Goal: Task Accomplishment & Management: Manage account settings

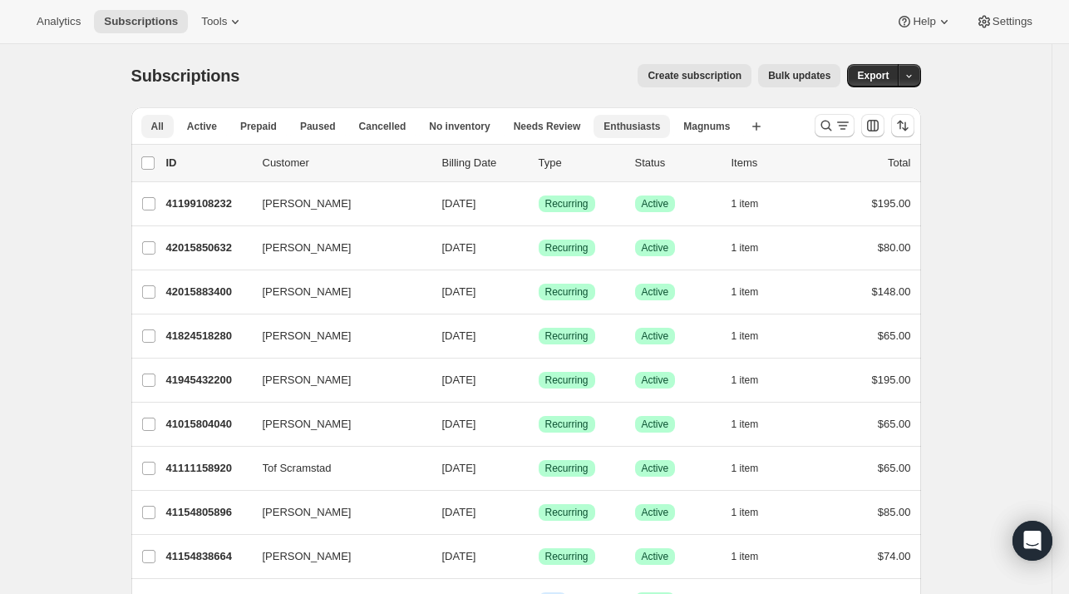
click at [605, 129] on span "Enthusiasts" at bounding box center [632, 126] width 57 height 13
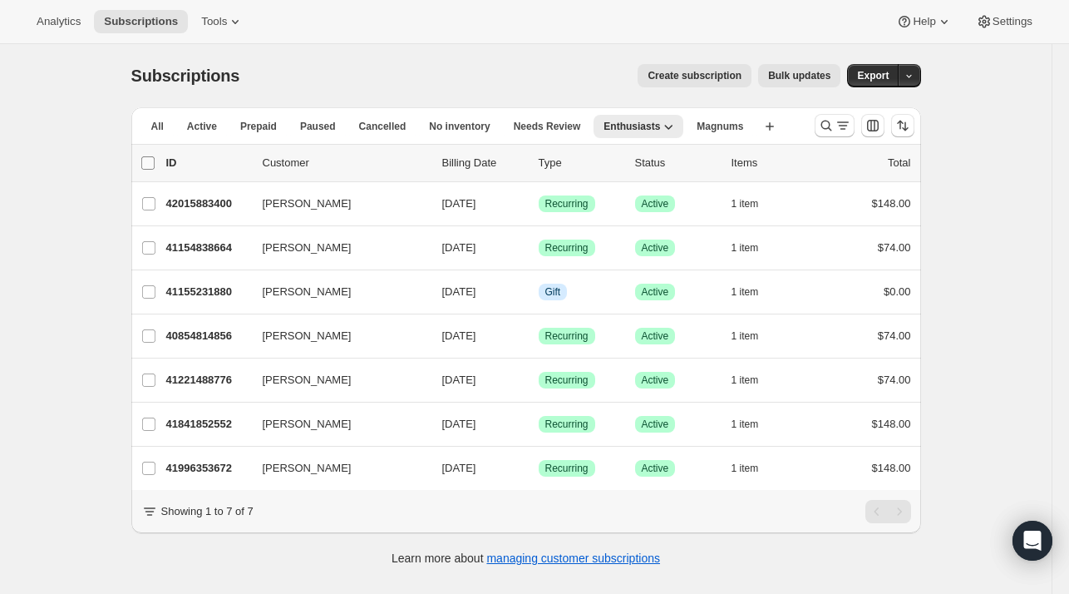
click at [150, 160] on input "0 selected" at bounding box center [147, 162] width 13 height 13
checkbox input "true"
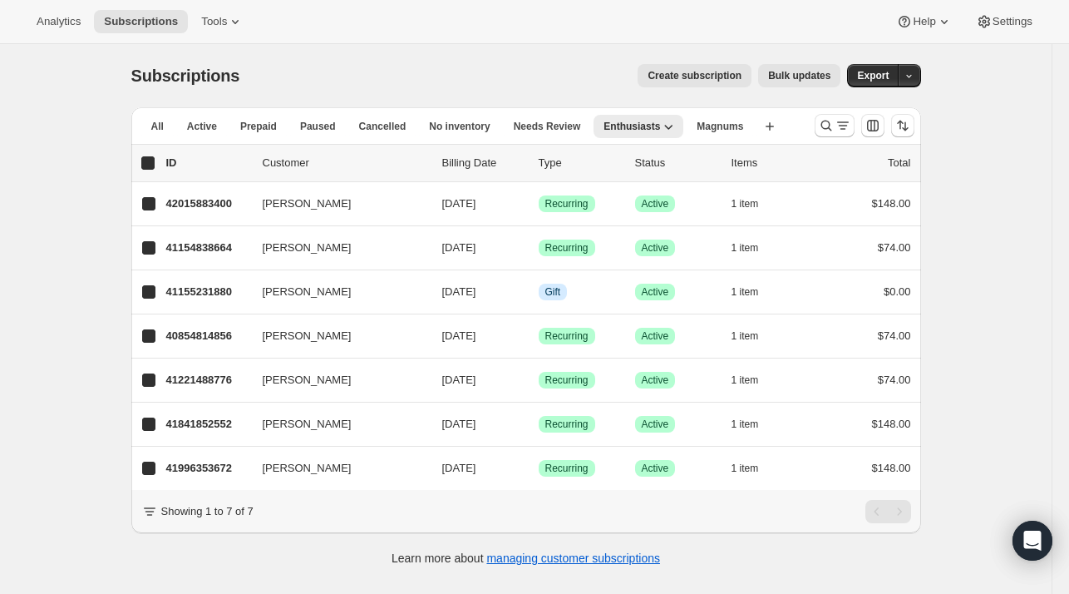
checkbox input "true"
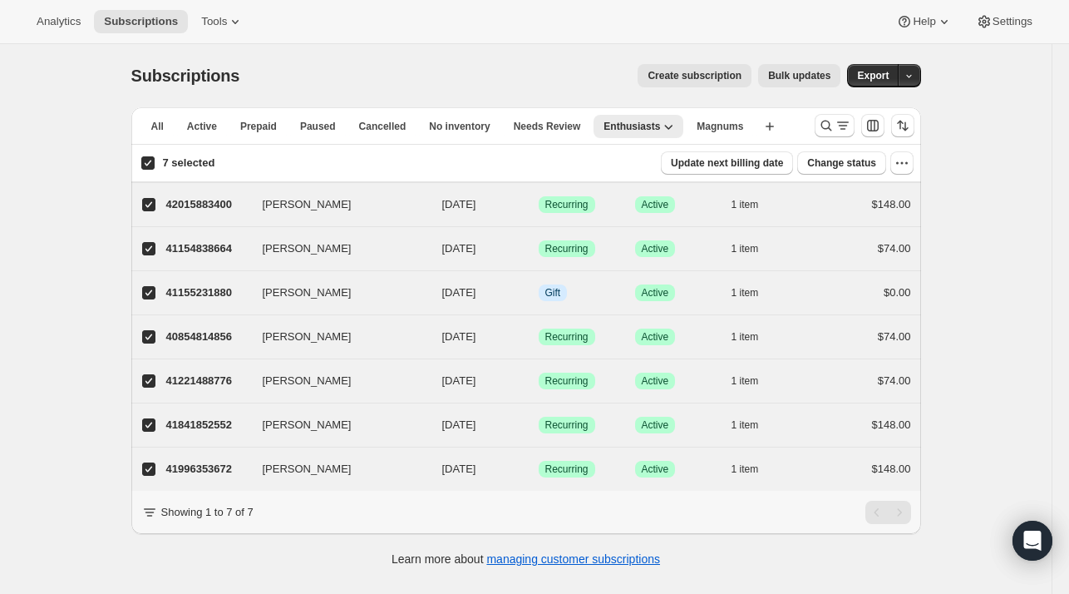
click at [804, 80] on span "Bulk updates" at bounding box center [799, 75] width 62 height 13
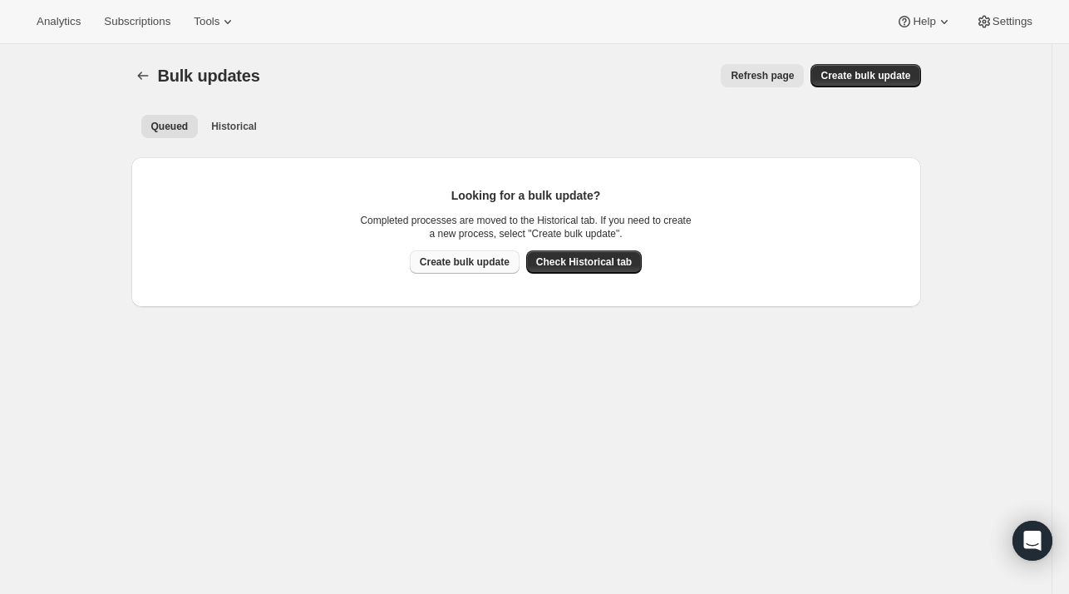
click at [482, 264] on span "Create bulk update" at bounding box center [465, 261] width 90 height 13
select select "13"
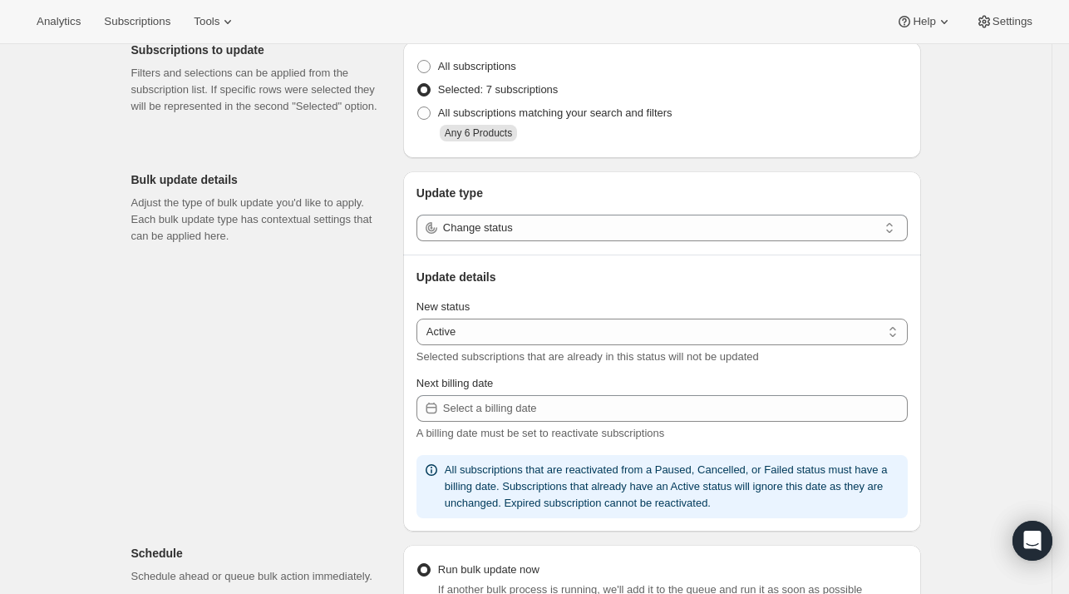
scroll to position [80, 0]
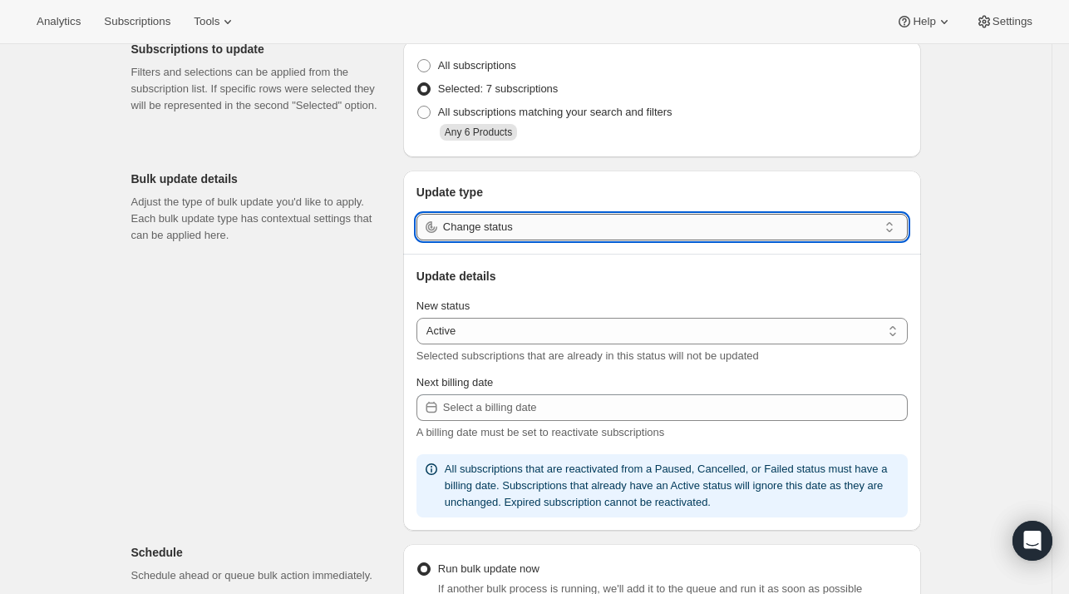
click at [789, 223] on input "Change status" at bounding box center [660, 227] width 435 height 27
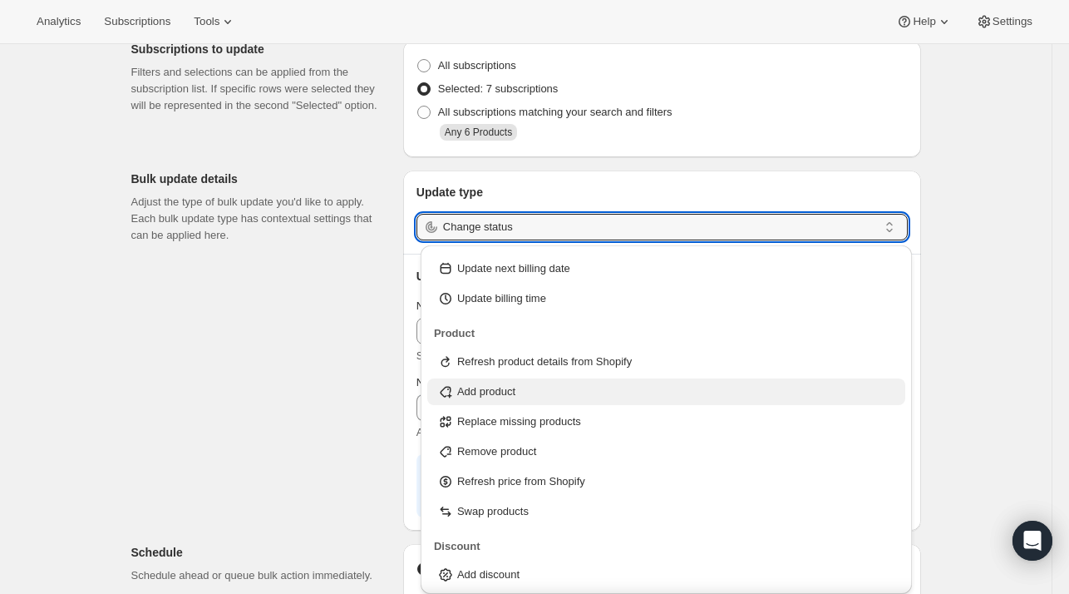
scroll to position [0, 0]
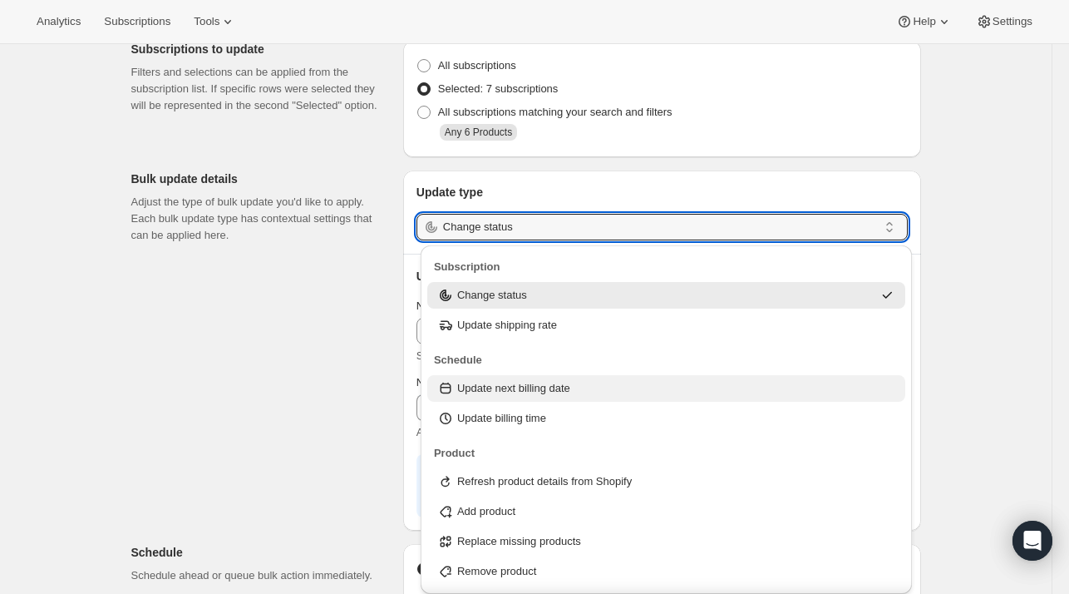
click at [505, 390] on p "Update next billing date" at bounding box center [513, 388] width 113 height 17
type input "Update next billing date"
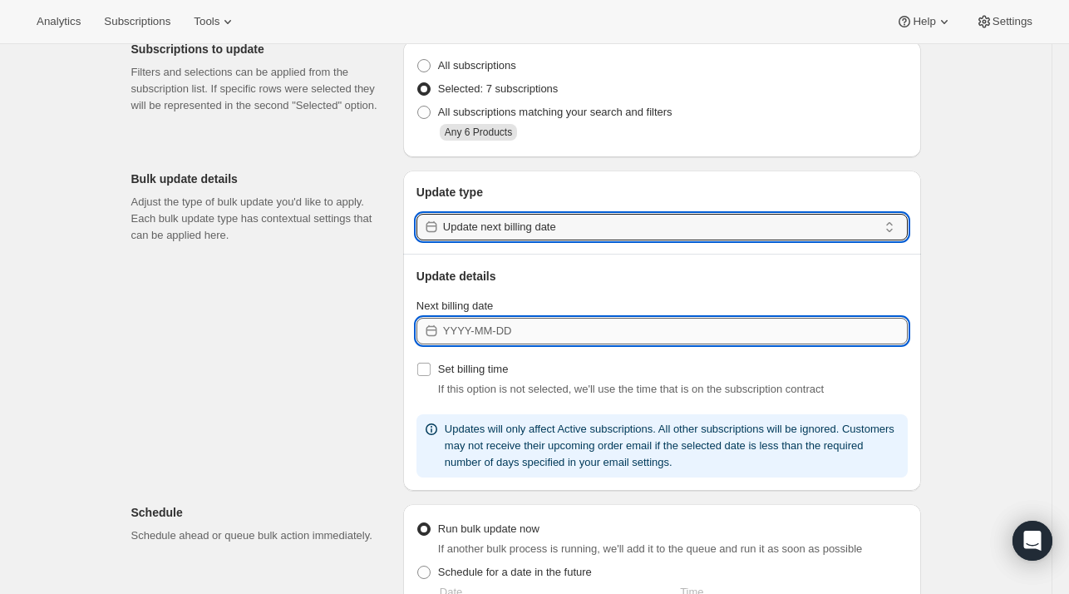
click at [558, 333] on input "Next billing date" at bounding box center [675, 331] width 465 height 27
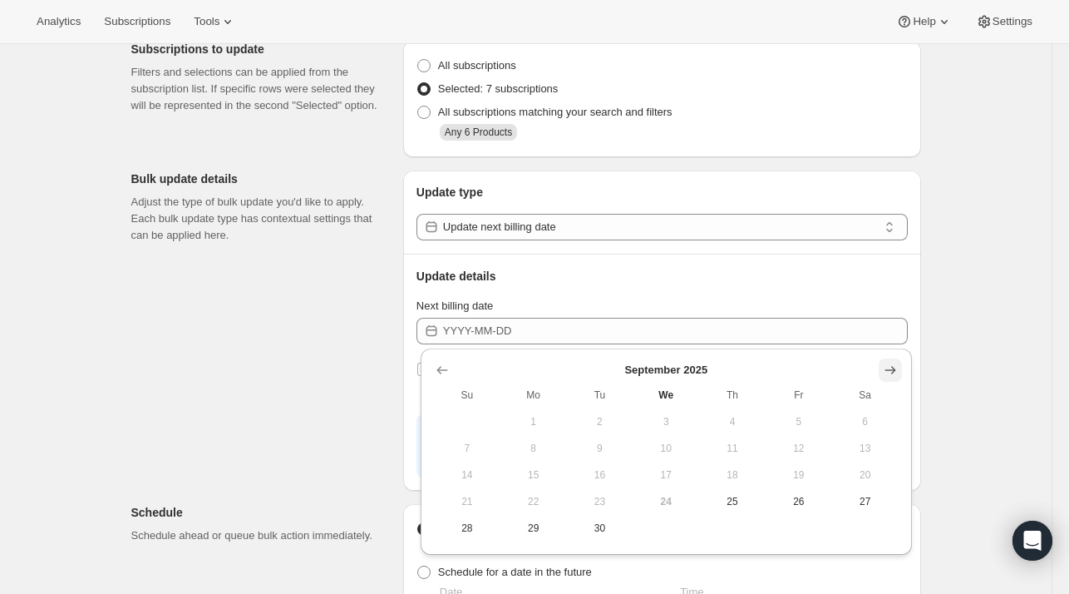
click at [892, 371] on icon "Show next month, October 2025" at bounding box center [890, 370] width 17 height 17
click at [892, 371] on icon "Show next month, November 2025" at bounding box center [890, 370] width 17 height 17
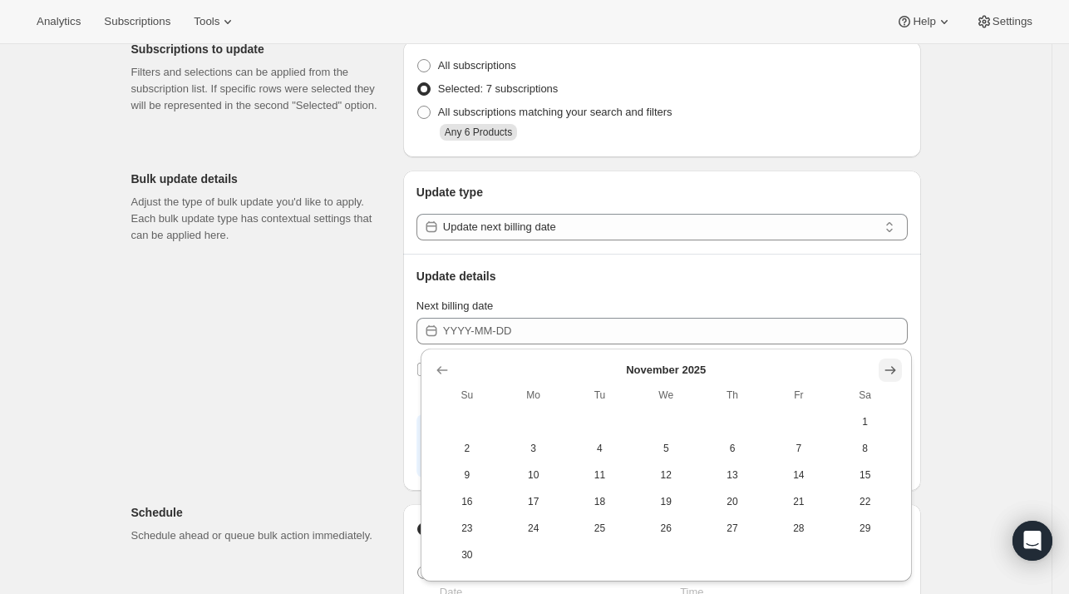
click at [892, 371] on icon "Show next month, December 2025" at bounding box center [890, 370] width 17 height 17
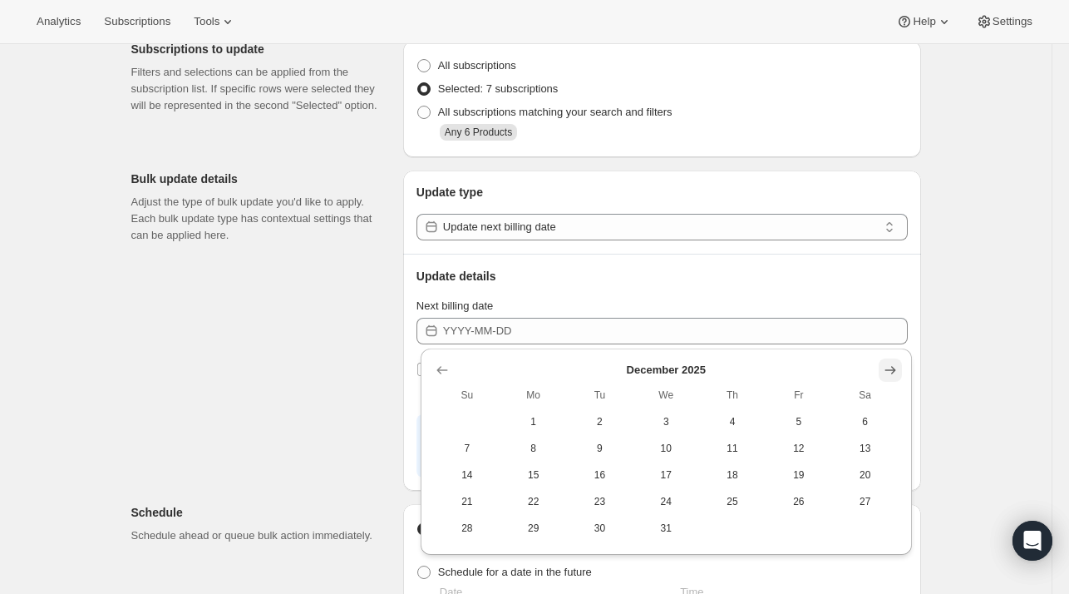
click at [892, 371] on icon "Show next month, January 2026" at bounding box center [890, 370] width 17 height 17
click at [523, 450] on span "5" at bounding box center [533, 447] width 53 height 13
type input "[DATE]"
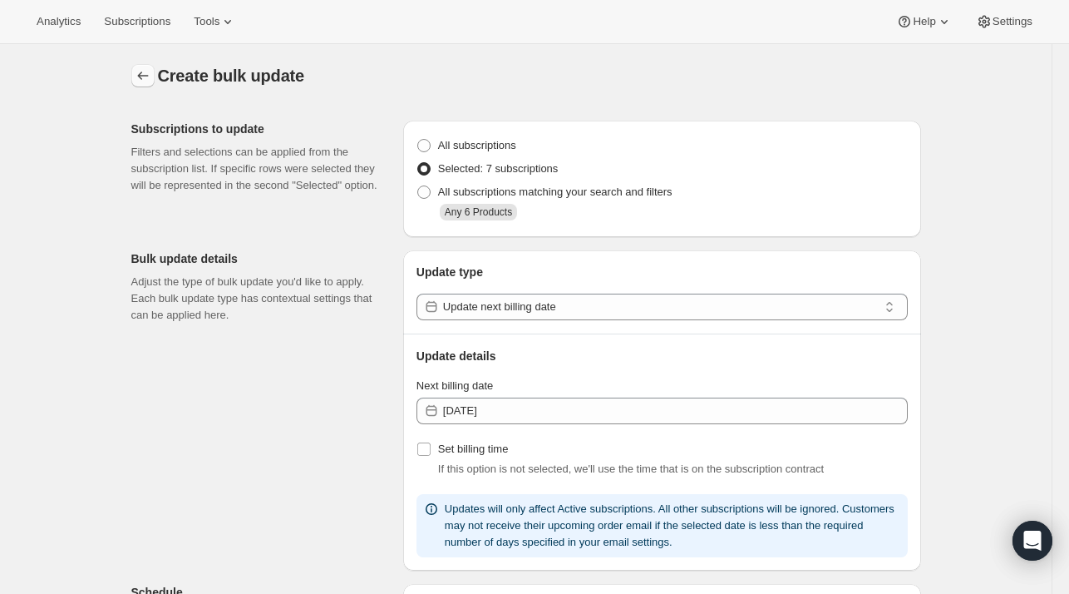
click at [146, 71] on icon "button" at bounding box center [143, 75] width 17 height 17
click at [140, 20] on span "Subscriptions" at bounding box center [137, 21] width 67 height 13
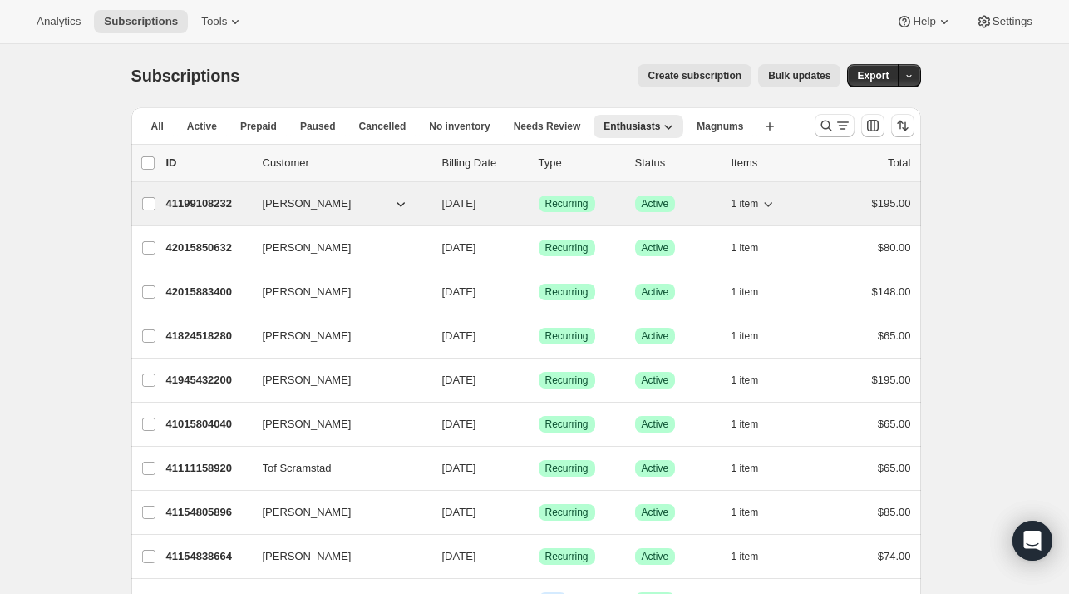
click at [198, 200] on p "41199108232" at bounding box center [207, 203] width 83 height 17
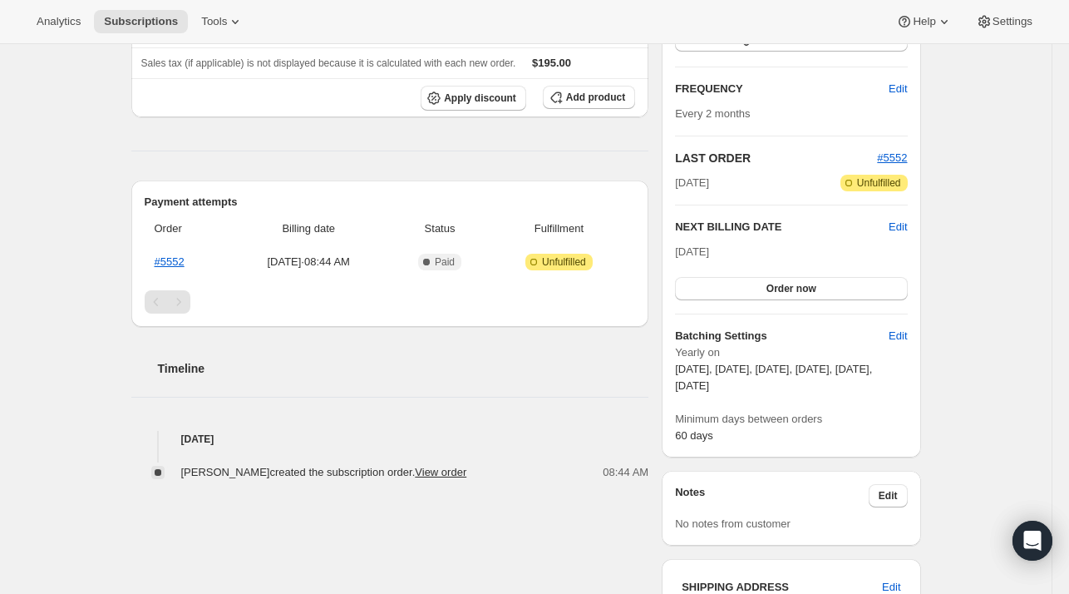
scroll to position [269, 0]
click at [702, 434] on span "60 days" at bounding box center [694, 435] width 38 height 12
drag, startPoint x: 702, startPoint y: 434, endPoint x: 685, endPoint y: 431, distance: 17.0
click at [685, 431] on span "60 days" at bounding box center [694, 435] width 38 height 12
